Goal: Find specific page/section: Find specific page/section

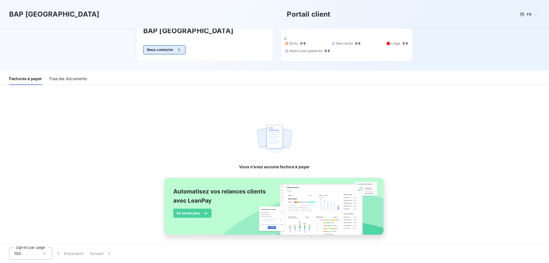
scroll to position [36, 0]
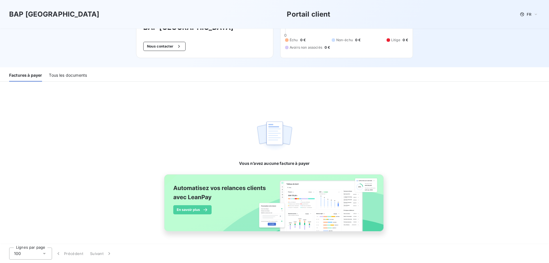
click at [57, 75] on div "Tous les documents" at bounding box center [68, 75] width 38 height 12
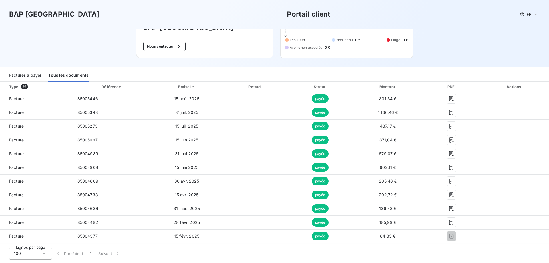
drag, startPoint x: 470, startPoint y: 41, endPoint x: 467, endPoint y: 36, distance: 5.8
click at [467, 36] on div "BAP [GEOGRAPHIC_DATA] Portail client FR Bienvenue sur votre portail client BAP …" at bounding box center [274, 16] width 549 height 104
drag, startPoint x: 479, startPoint y: 40, endPoint x: 480, endPoint y: 30, distance: 9.7
click at [480, 30] on div "BAP [GEOGRAPHIC_DATA] Portail client FR Bienvenue sur votre portail client BAP …" at bounding box center [274, 16] width 549 height 104
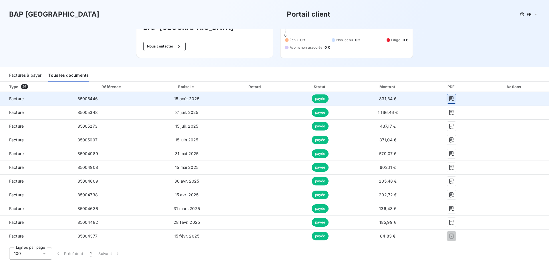
click at [449, 98] on icon "button" at bounding box center [452, 99] width 6 height 6
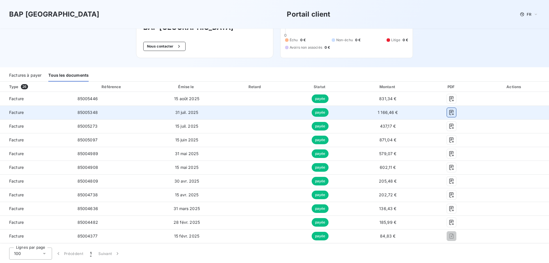
click at [447, 114] on button "button" at bounding box center [451, 112] width 9 height 9
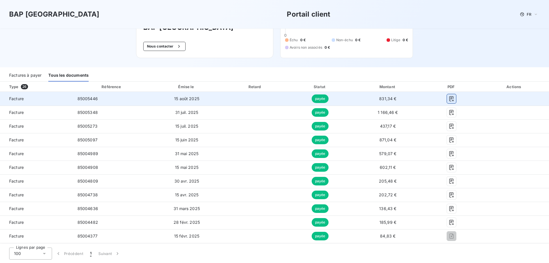
click at [447, 99] on button "button" at bounding box center [451, 98] width 9 height 9
